Goal: Find specific page/section: Find specific page/section

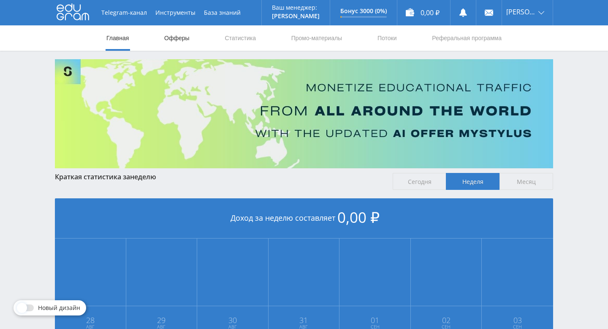
click at [183, 39] on link "Офферы" at bounding box center [177, 37] width 27 height 25
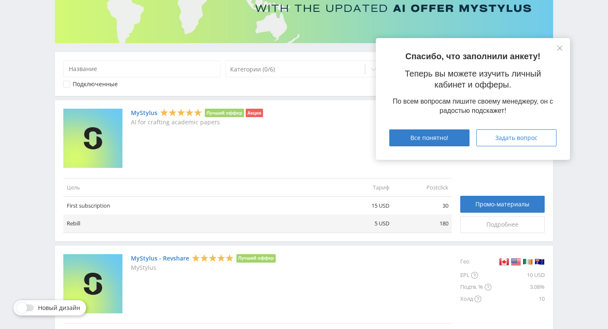
scroll to position [128, 0]
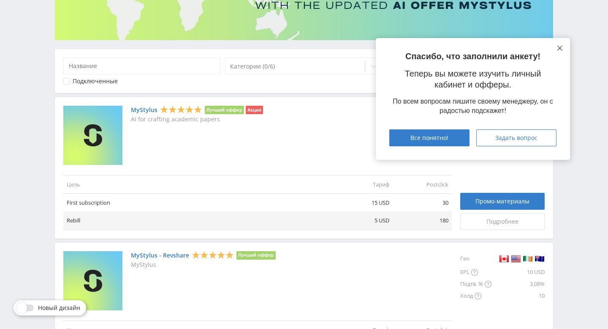
click at [562, 46] on icon at bounding box center [560, 48] width 5 height 5
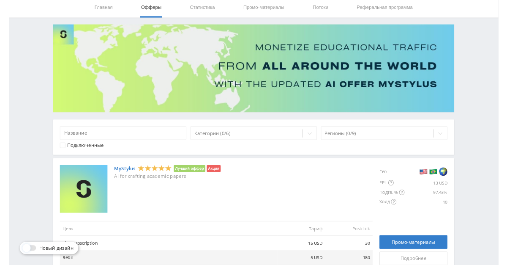
scroll to position [0, 0]
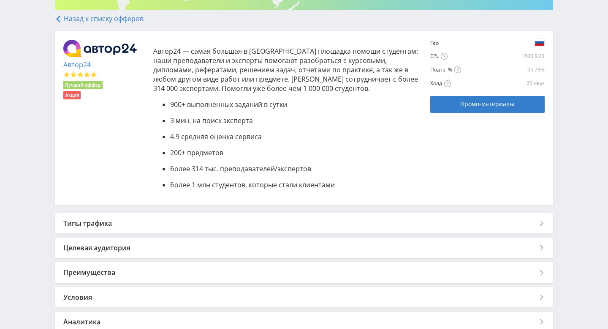
scroll to position [207, 0]
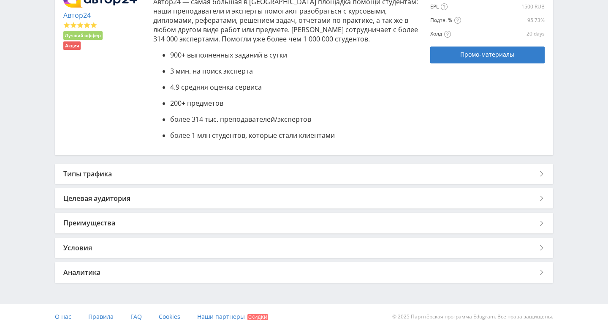
click at [538, 175] on div "Типы трафика" at bounding box center [304, 174] width 499 height 20
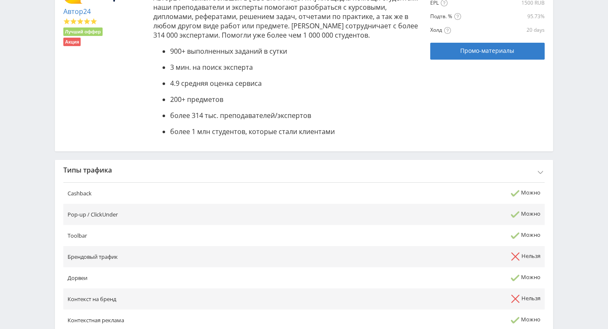
scroll to position [0, 0]
